Goal: Task Accomplishment & Management: Manage account settings

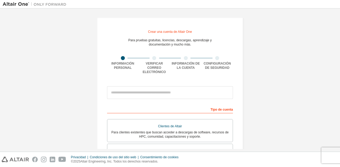
scroll to position [27, 0]
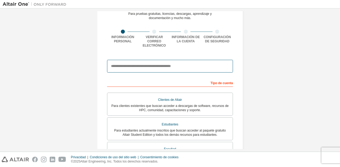
click at [178, 62] on input "email" at bounding box center [170, 66] width 126 height 13
click at [168, 62] on input "email" at bounding box center [170, 66] width 126 height 13
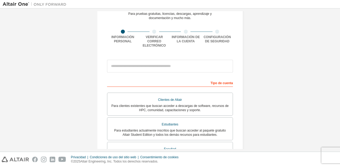
click at [296, 91] on div "Crear una cuenta de Altair One Para pruebas gratuitas, licencias, descargas, ap…" at bounding box center [170, 131] width 334 height 292
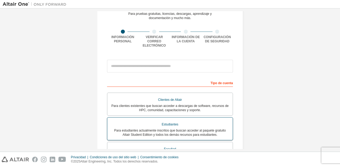
click at [153, 121] on div "Estudiantes" at bounding box center [169, 125] width 119 height 8
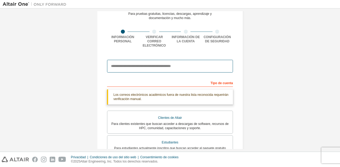
click at [152, 64] on input "email" at bounding box center [170, 66] width 126 height 13
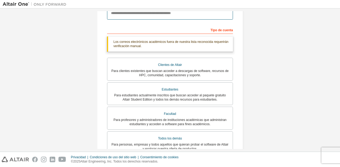
scroll to position [53, 0]
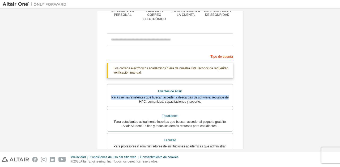
drag, startPoint x: 291, startPoint y: 93, endPoint x: 254, endPoint y: 27, distance: 75.5
click at [236, 51] on div "Crear una cuenta de Altair One Para pruebas gratuitas, licencias, descargas, ap…" at bounding box center [170, 113] width 334 height 310
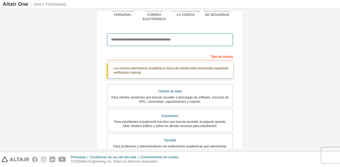
click at [131, 36] on input "email" at bounding box center [170, 39] width 126 height 13
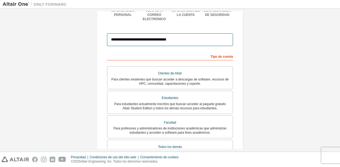
drag, startPoint x: 184, startPoint y: 36, endPoint x: 108, endPoint y: 46, distance: 76.3
click at [108, 46] on form "**********" at bounding box center [170, 135] width 126 height 209
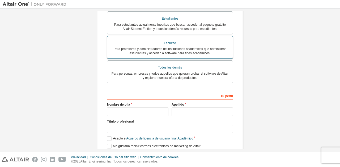
scroll to position [147, 0]
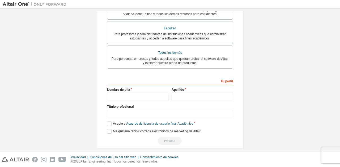
type input "**********"
click at [127, 93] on input "text" at bounding box center [137, 97] width 61 height 9
type input "******"
click at [196, 93] on input "text" at bounding box center [201, 97] width 61 height 9
type input "*****"
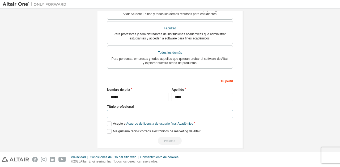
click at [139, 110] on input "text" at bounding box center [170, 114] width 126 height 9
type input "**********"
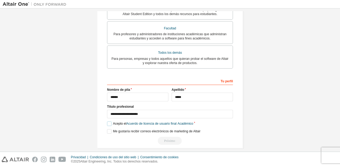
click at [108, 122] on label "Acepto el Acuerdo de licencia de usuario final Académico" at bounding box center [150, 124] width 86 height 5
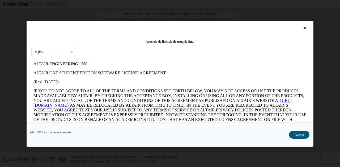
scroll to position [0, 0]
click at [300, 138] on button "Acepto" at bounding box center [299, 135] width 20 height 8
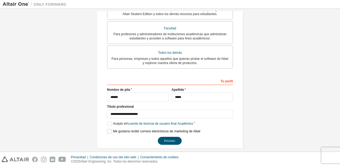
click at [108, 129] on label "Me gustaría recibir correos electrónicos de marketing de Altair" at bounding box center [153, 131] width 93 height 5
click at [170, 137] on button "Próximo" at bounding box center [170, 141] width 24 height 8
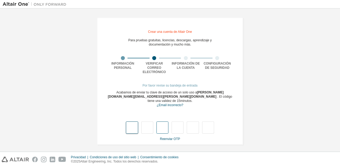
type input "*"
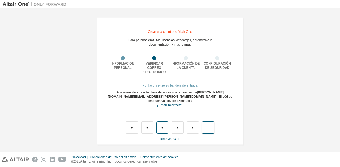
type input "*"
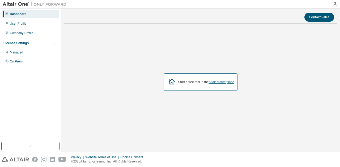
click at [220, 83] on link "Altair Marketplace" at bounding box center [220, 82] width 25 height 4
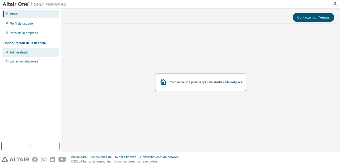
click at [32, 53] on div "Administrado" at bounding box center [30, 52] width 57 height 8
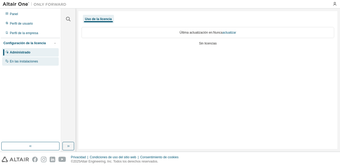
click at [24, 64] on div "En las instalaciones" at bounding box center [30, 61] width 57 height 8
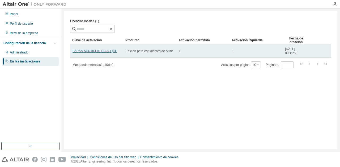
click at [102, 52] on font "LARAS-5CR18-HKU3C-8JQCF" at bounding box center [94, 51] width 44 height 4
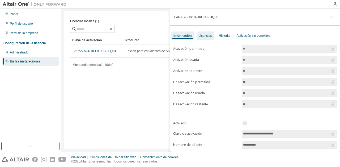
click at [207, 36] on font "Licencias" at bounding box center [204, 36] width 13 height 4
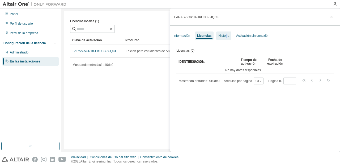
click at [225, 37] on font "Historia" at bounding box center [223, 36] width 11 height 4
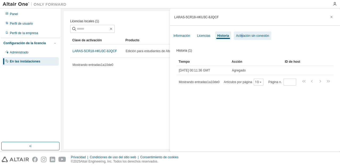
click at [242, 39] on div "Activación sin conexión" at bounding box center [251, 36] width 37 height 8
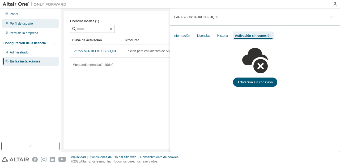
click at [32, 25] on font "Perfil de usuario" at bounding box center [21, 24] width 23 height 4
